Goal: Transaction & Acquisition: Purchase product/service

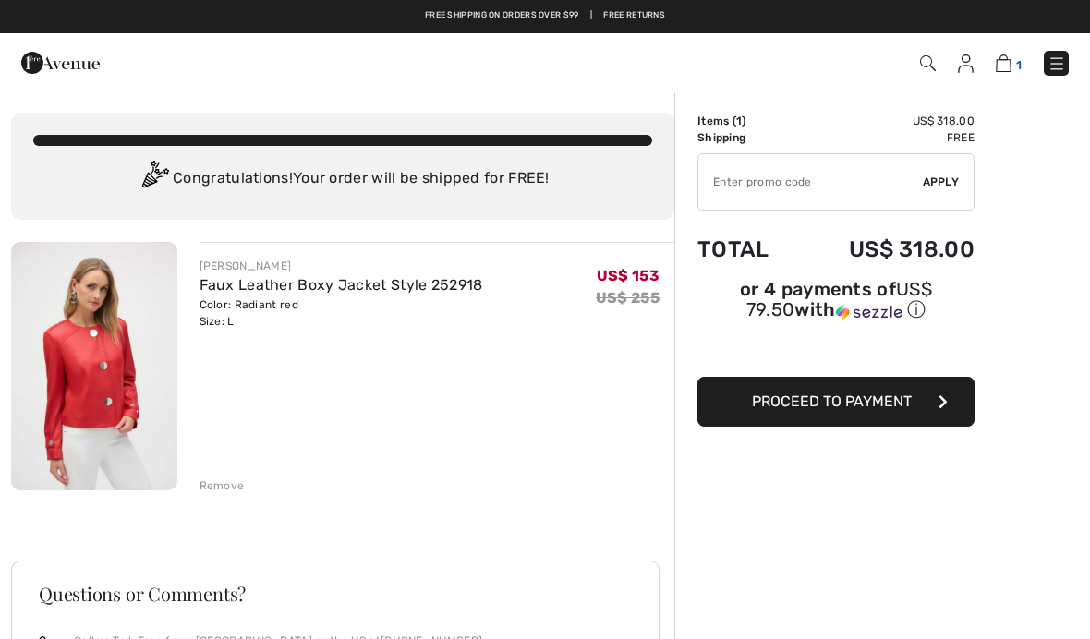
click at [998, 71] on img at bounding box center [1003, 63] width 16 height 18
click at [1010, 55] on img at bounding box center [1003, 63] width 16 height 18
click at [329, 292] on link "Faux Leather Boxy Jacket Style 252918" at bounding box center [340, 285] width 283 height 18
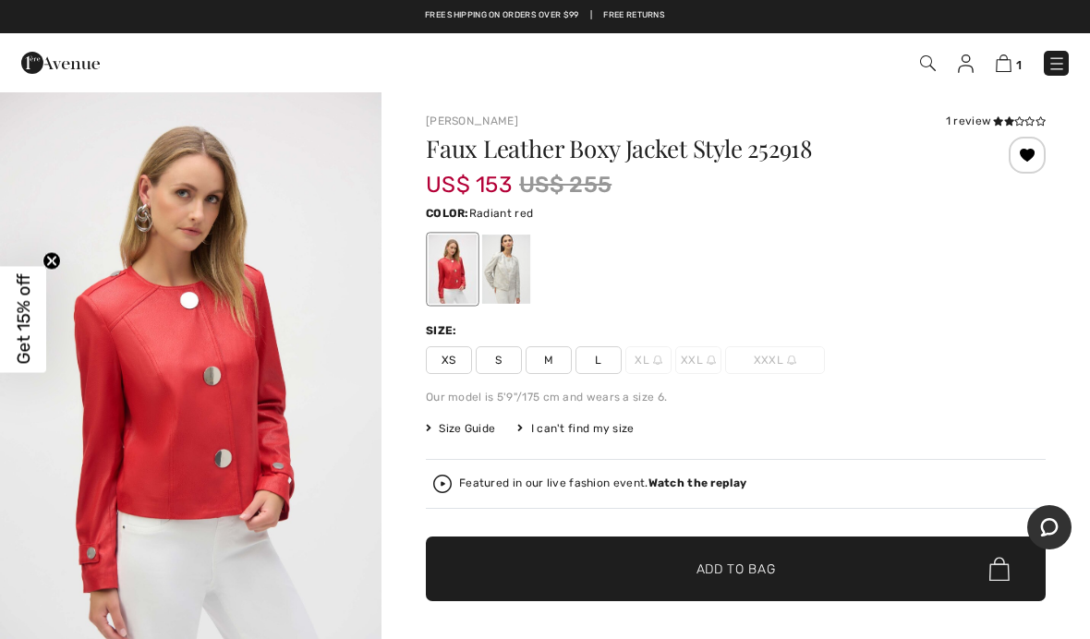
click at [928, 60] on img at bounding box center [928, 63] width 16 height 16
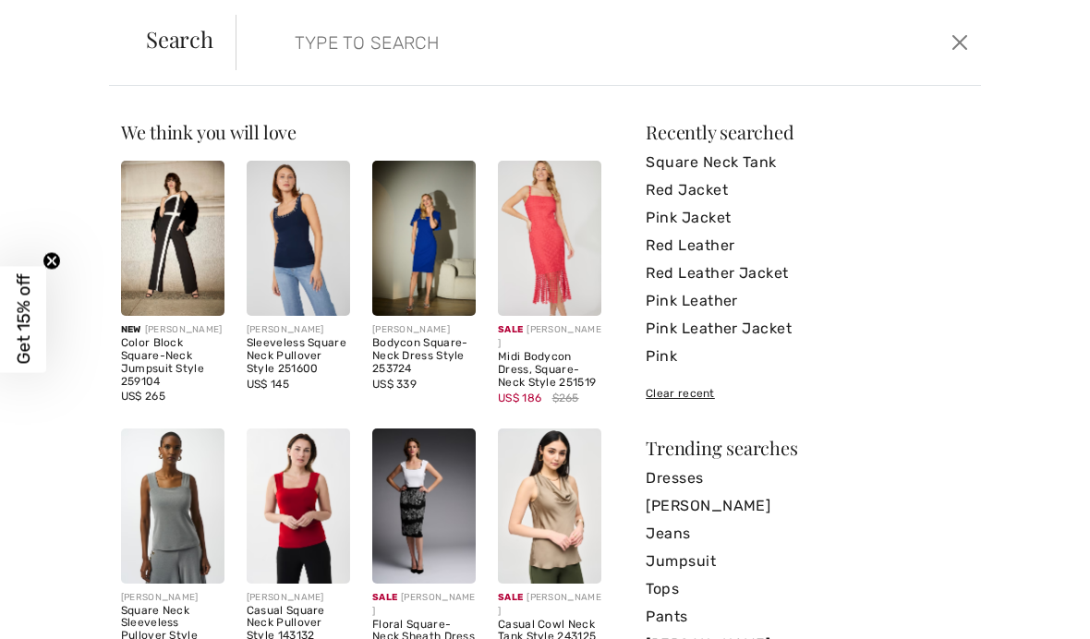
click at [634, 30] on input "search" at bounding box center [531, 42] width 500 height 55
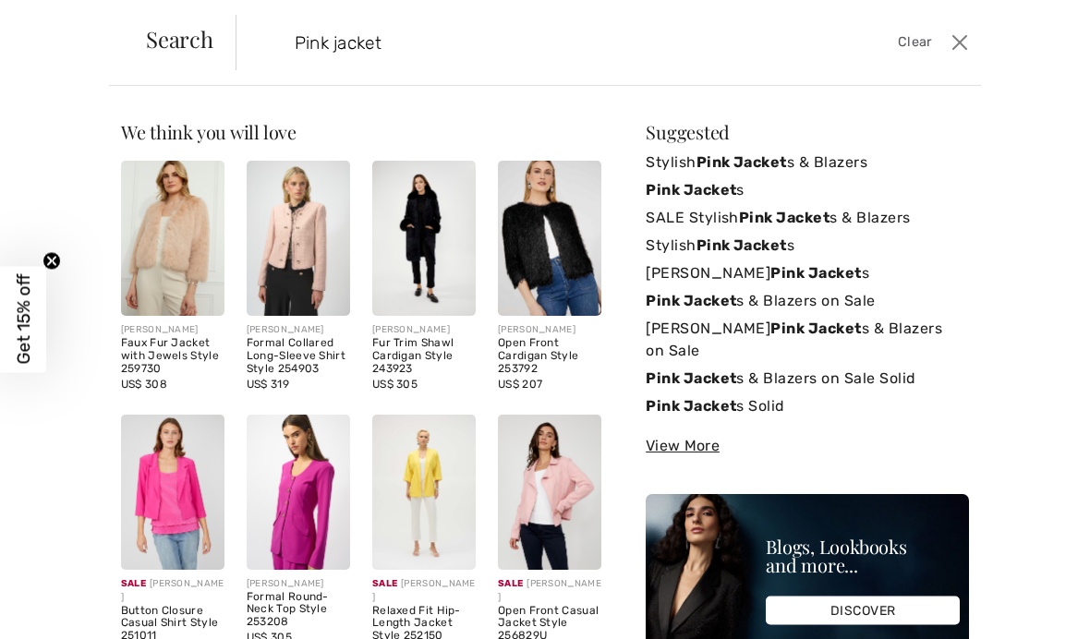
type input "Pink jacket"
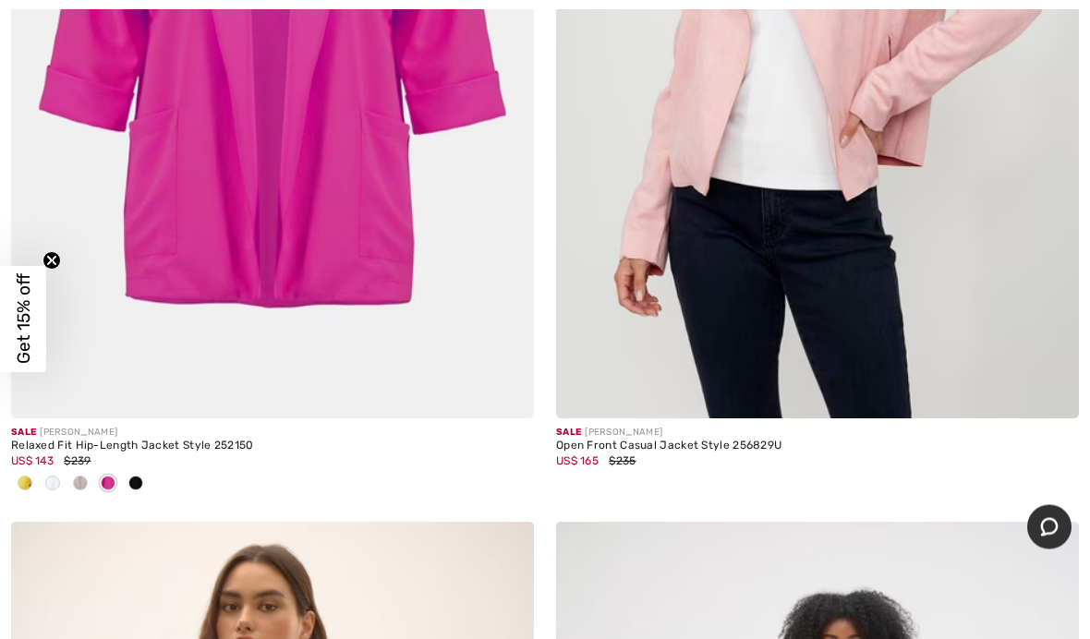
scroll to position [3197, 0]
click at [853, 195] on img at bounding box center [817, 26] width 523 height 784
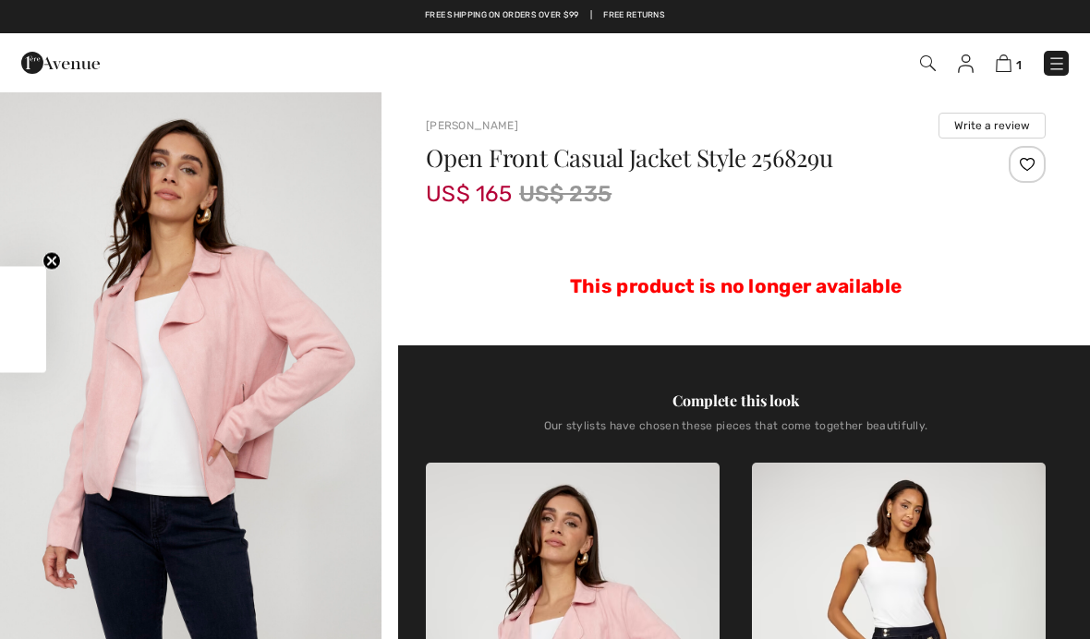
checkbox input "true"
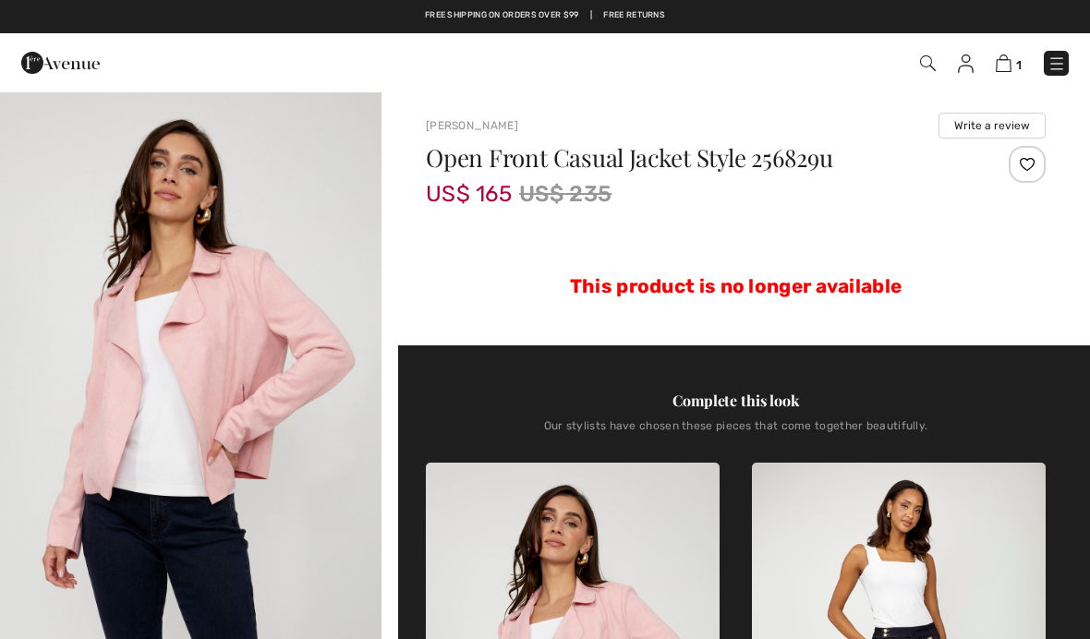
checkbox input "true"
